Goal: Task Accomplishment & Management: Use online tool/utility

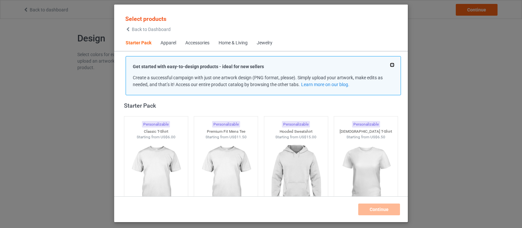
click at [393, 63] on button at bounding box center [392, 64] width 3 height 3
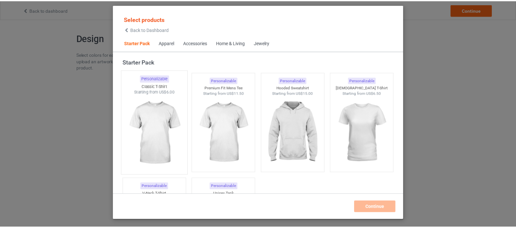
scroll to position [49, 0]
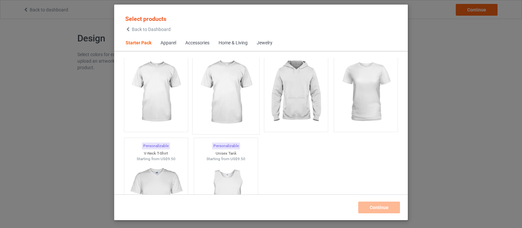
click at [158, 88] on img at bounding box center [156, 91] width 58 height 73
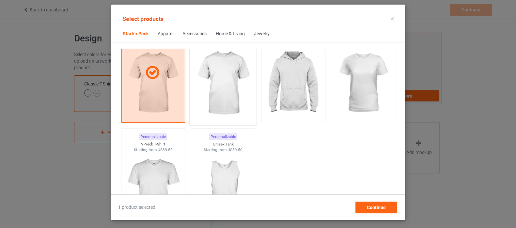
click at [233, 87] on img at bounding box center [222, 83] width 61 height 77
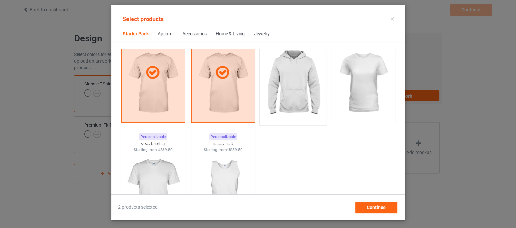
click at [270, 83] on img at bounding box center [292, 83] width 61 height 77
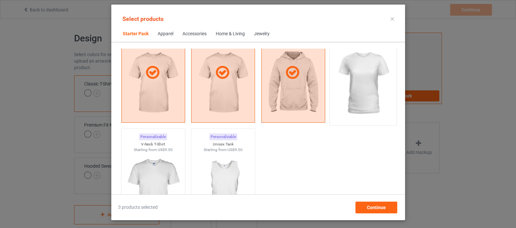
click at [345, 72] on img at bounding box center [362, 83] width 61 height 77
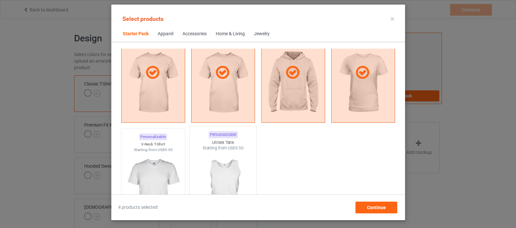
drag, startPoint x: 169, startPoint y: 164, endPoint x: 193, endPoint y: 162, distance: 23.9
click at [169, 164] on img at bounding box center [153, 188] width 58 height 73
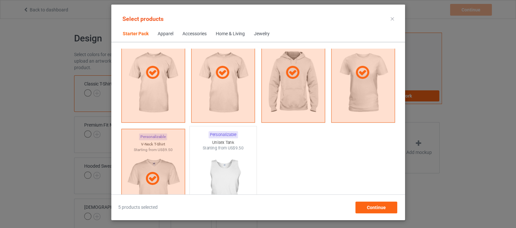
click at [224, 168] on img at bounding box center [222, 189] width 61 height 77
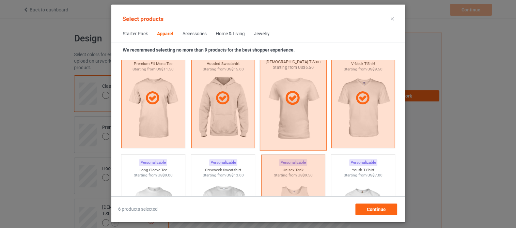
scroll to position [457, 0]
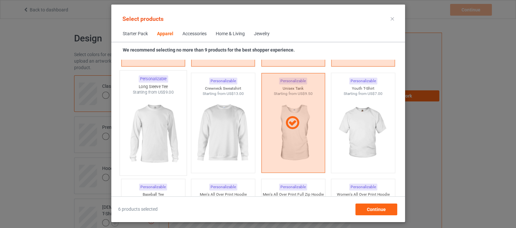
click at [160, 129] on img at bounding box center [152, 133] width 61 height 77
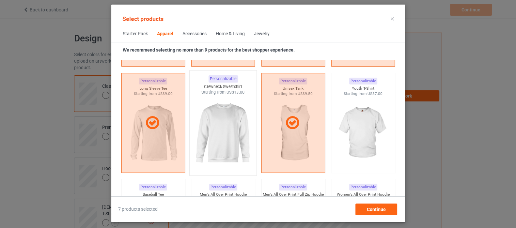
click at [210, 127] on img at bounding box center [222, 133] width 61 height 77
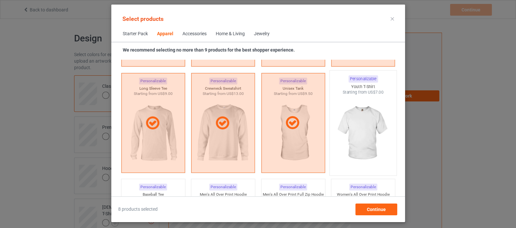
click at [352, 121] on img at bounding box center [362, 133] width 61 height 77
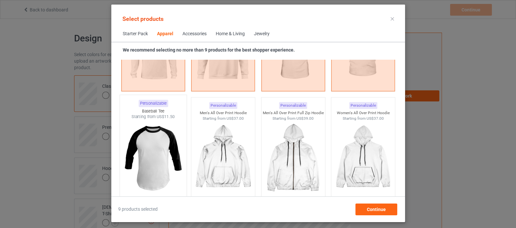
click at [152, 151] on img at bounding box center [152, 158] width 61 height 77
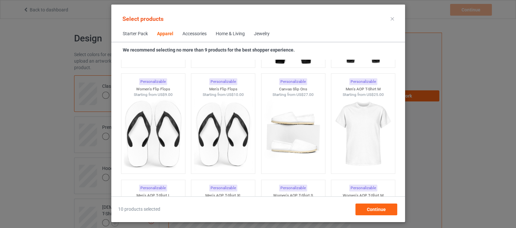
scroll to position [905, 0]
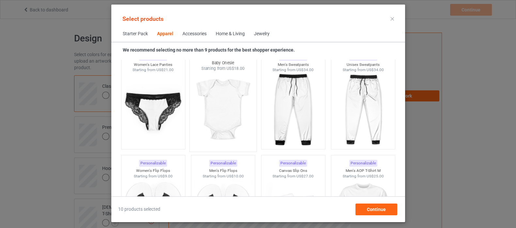
click at [220, 95] on img at bounding box center [222, 109] width 61 height 77
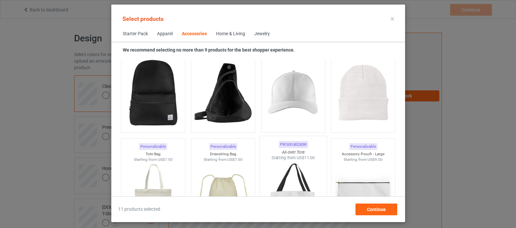
scroll to position [1925, 0]
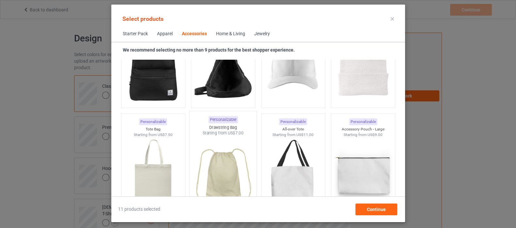
click at [208, 167] on img at bounding box center [222, 174] width 61 height 77
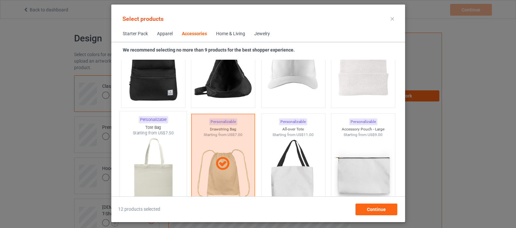
click at [150, 179] on img at bounding box center [152, 174] width 61 height 77
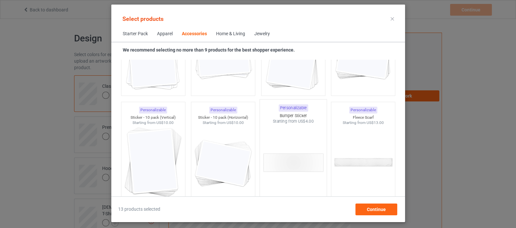
scroll to position [2374, 0]
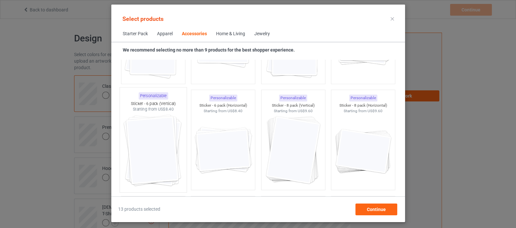
click at [155, 147] on img at bounding box center [152, 150] width 61 height 77
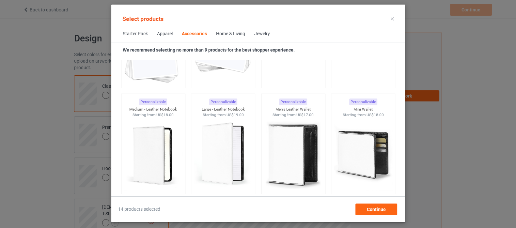
scroll to position [2619, 0]
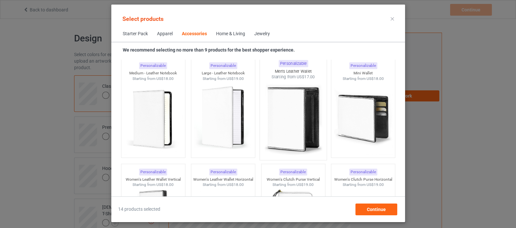
click at [296, 130] on img at bounding box center [292, 118] width 61 height 77
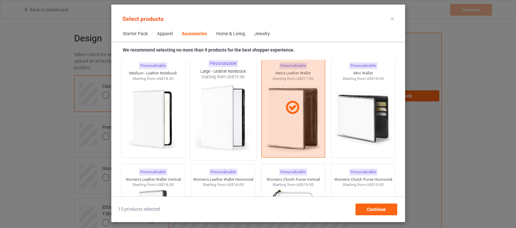
click at [229, 128] on img at bounding box center [222, 118] width 61 height 77
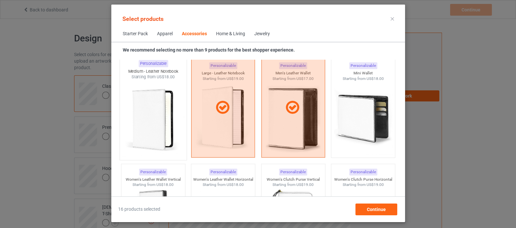
click at [140, 126] on img at bounding box center [152, 118] width 61 height 77
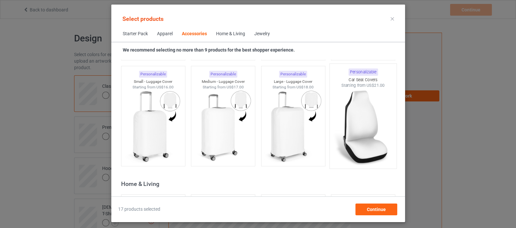
click at [356, 128] on img at bounding box center [362, 126] width 61 height 77
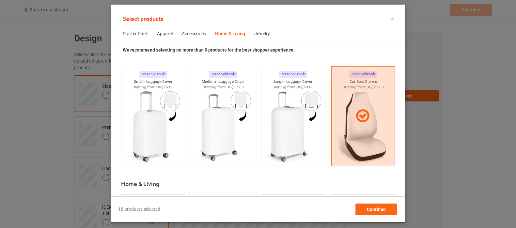
scroll to position [2945, 0]
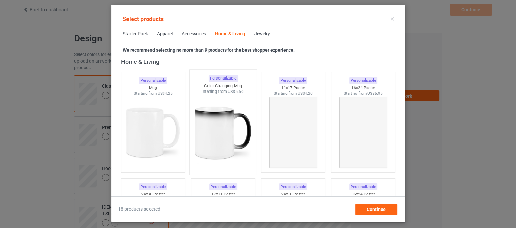
click at [203, 137] on img at bounding box center [222, 133] width 61 height 77
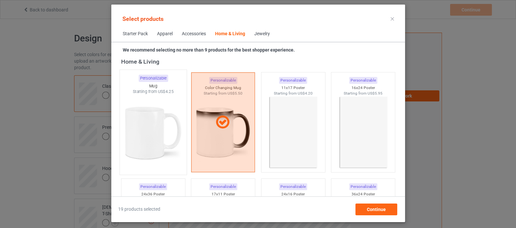
click at [148, 131] on img at bounding box center [152, 133] width 61 height 77
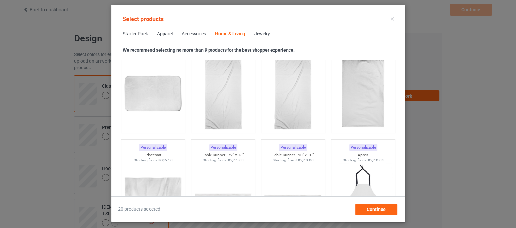
scroll to position [4128, 0]
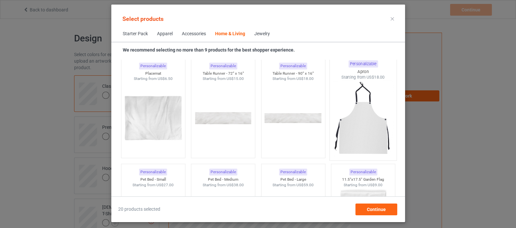
click at [373, 128] on img at bounding box center [362, 118] width 61 height 77
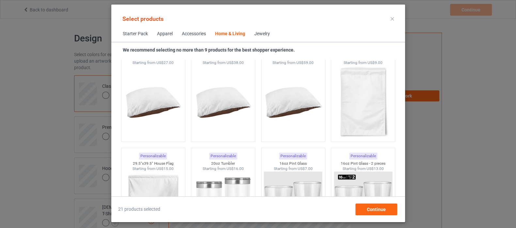
scroll to position [4291, 0]
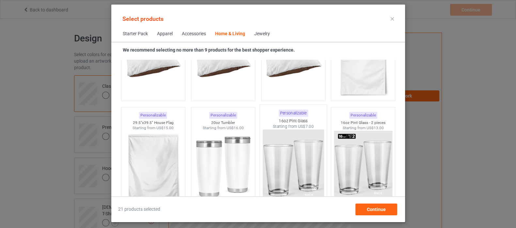
drag, startPoint x: 305, startPoint y: 157, endPoint x: 355, endPoint y: 152, distance: 50.5
click at [306, 156] on img at bounding box center [292, 168] width 61 height 77
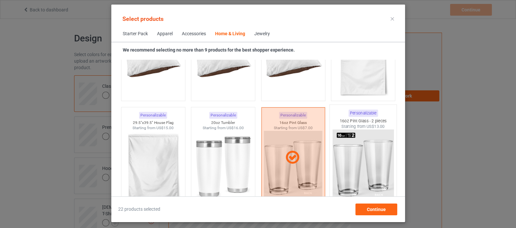
drag, startPoint x: 355, startPoint y: 152, endPoint x: 207, endPoint y: 155, distance: 148.5
click at [354, 152] on img at bounding box center [362, 168] width 61 height 77
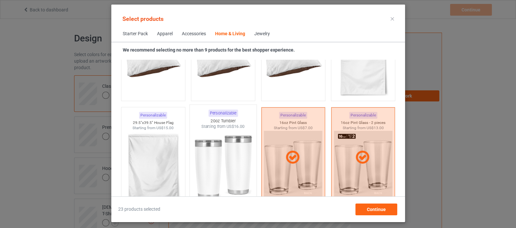
click at [207, 155] on img at bounding box center [222, 168] width 61 height 77
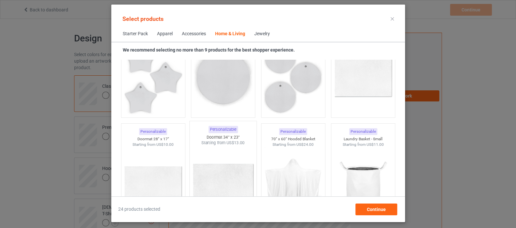
scroll to position [4862, 0]
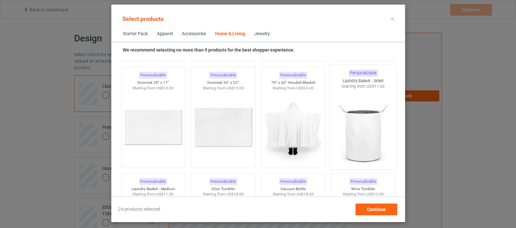
click at [356, 134] on img at bounding box center [362, 127] width 61 height 77
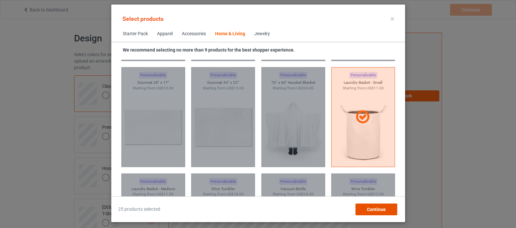
click at [375, 208] on span "Continue" at bounding box center [375, 209] width 19 height 5
